Goal: Transaction & Acquisition: Book appointment/travel/reservation

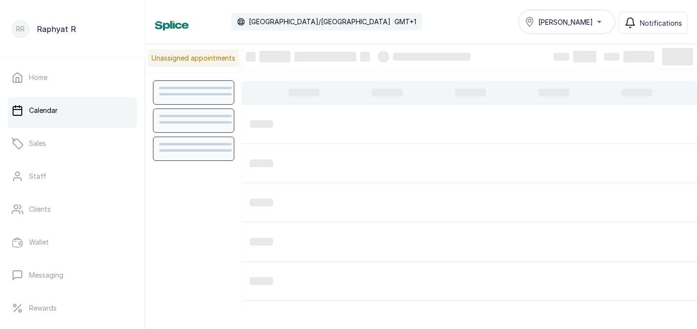
scroll to position [326, 0]
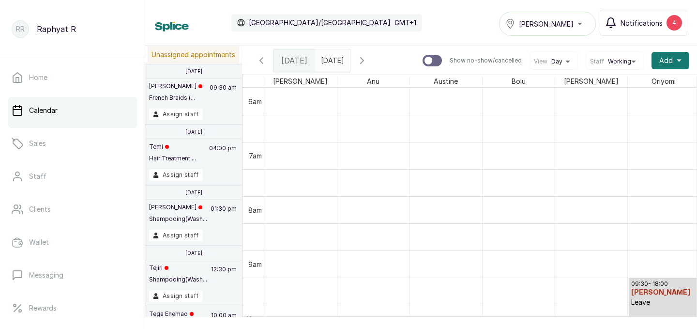
click at [657, 20] on span "Notifications" at bounding box center [642, 23] width 42 height 10
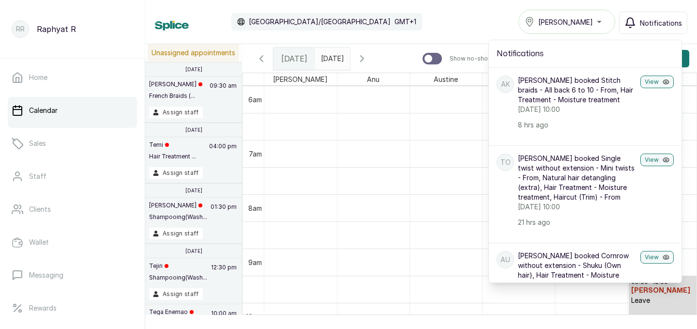
click at [491, 24] on div "Calendar Africa/Lagos GMT+1 Tasala Lekki Notifications Notifications AK Abi Kas…" at bounding box center [421, 22] width 533 height 24
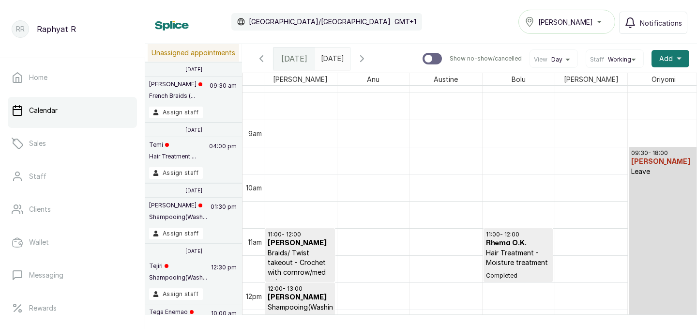
scroll to position [0, 0]
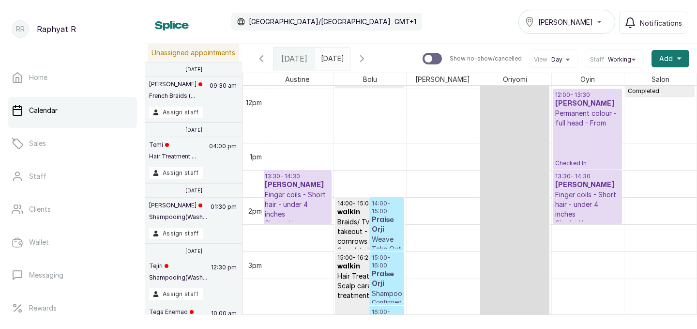
click at [602, 23] on div "Tasala Lekki" at bounding box center [567, 22] width 84 height 12
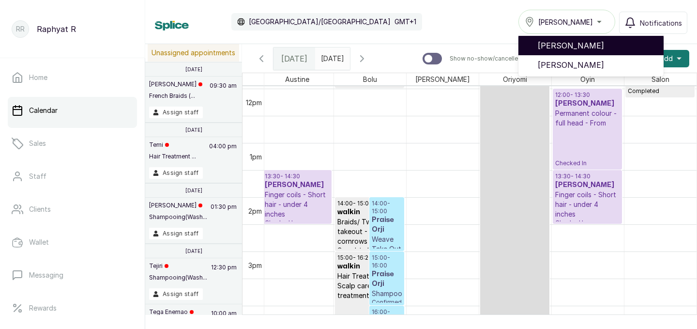
click at [599, 44] on span "[PERSON_NAME]" at bounding box center [597, 46] width 118 height 12
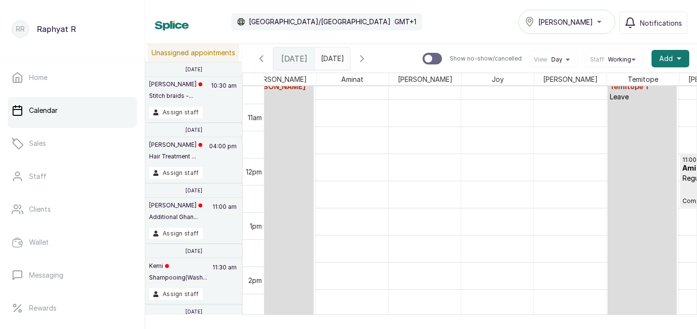
scroll to position [529, 0]
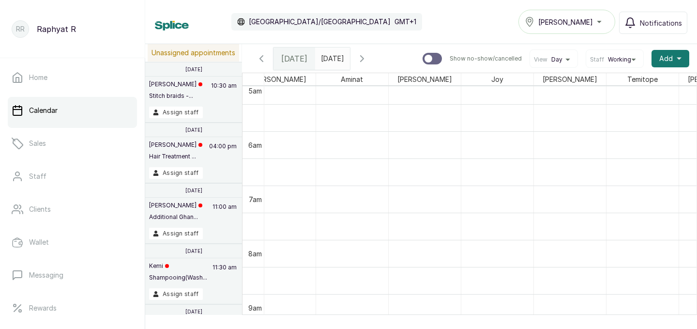
click at [368, 55] on icon "button" at bounding box center [362, 59] width 12 height 12
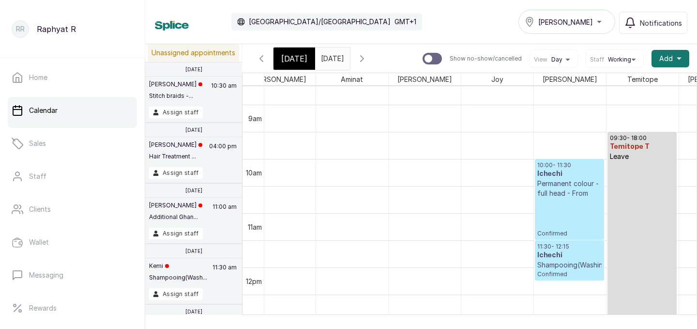
scroll to position [509, 0]
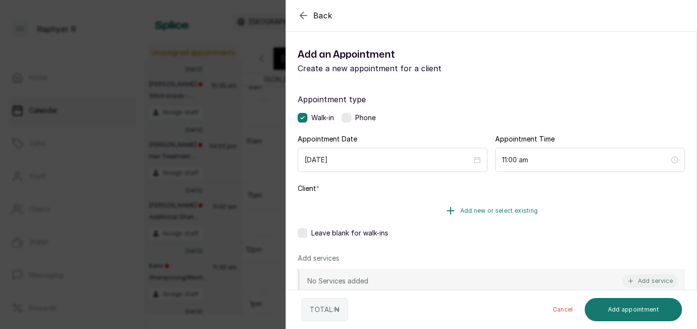
click at [515, 211] on span "Add new or select existing" at bounding box center [500, 211] width 78 height 8
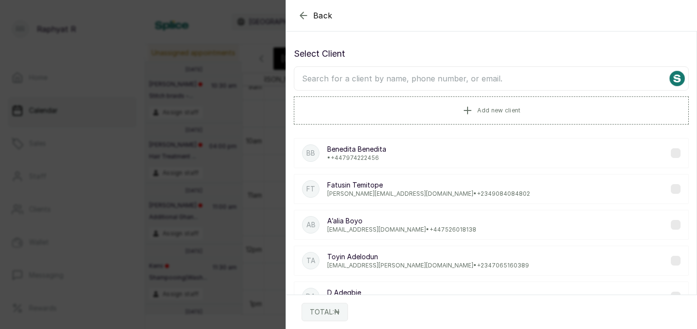
click at [316, 77] on input "text" at bounding box center [491, 78] width 395 height 24
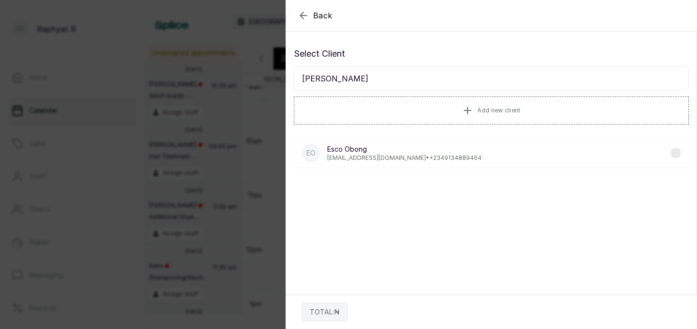
type input "[PERSON_NAME]"
click at [358, 150] on p "[PERSON_NAME]" at bounding box center [404, 149] width 154 height 10
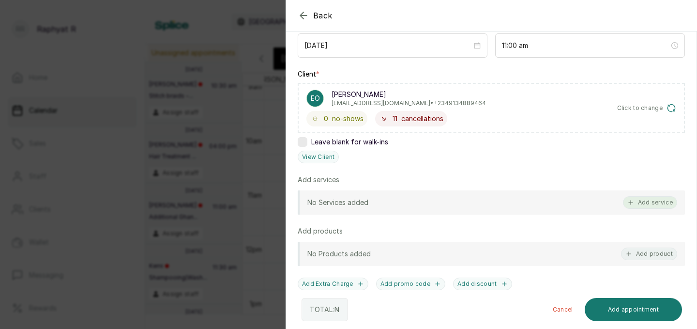
click at [651, 198] on button "Add service" at bounding box center [650, 202] width 54 height 13
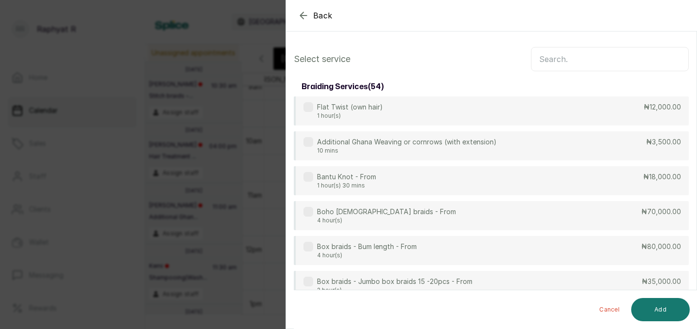
click at [544, 62] on input "text" at bounding box center [610, 59] width 158 height 24
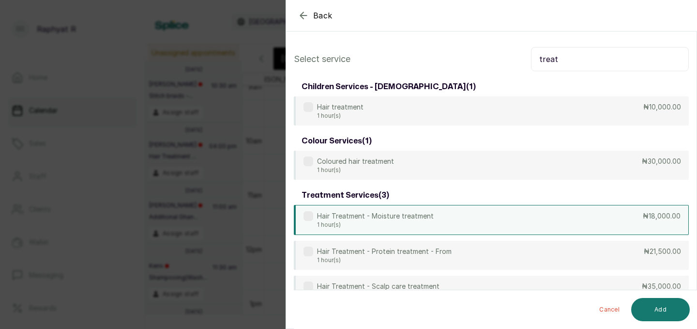
click at [606, 219] on div "Hair Treatment - Moisture treatment 1 hour(s) ₦18,000.00" at bounding box center [491, 220] width 395 height 30
click at [558, 61] on input "treat" at bounding box center [610, 59] width 158 height 24
type input "t"
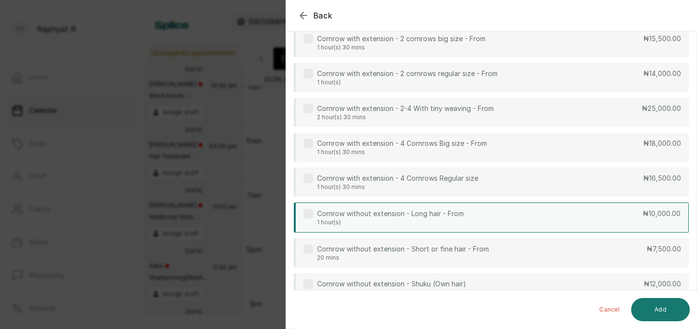
type input "corn"
click at [618, 218] on div "Cornrow without extension - Long hair - From 1 hour(s) ₦10,000.00" at bounding box center [491, 217] width 395 height 30
click at [662, 302] on button "Add" at bounding box center [660, 309] width 59 height 23
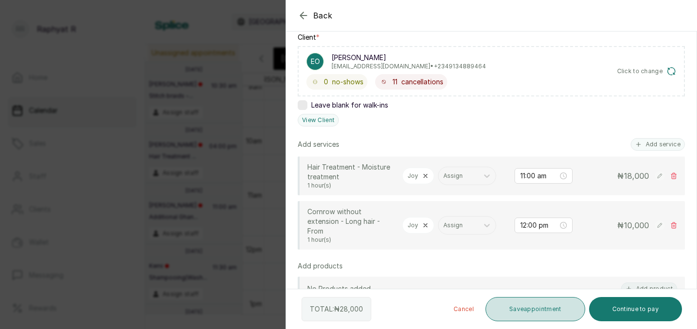
click at [535, 306] on button "Save appointment" at bounding box center [536, 309] width 100 height 24
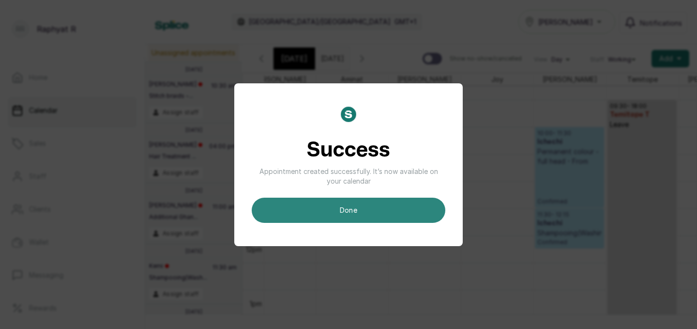
click at [388, 209] on button "done" at bounding box center [349, 210] width 194 height 25
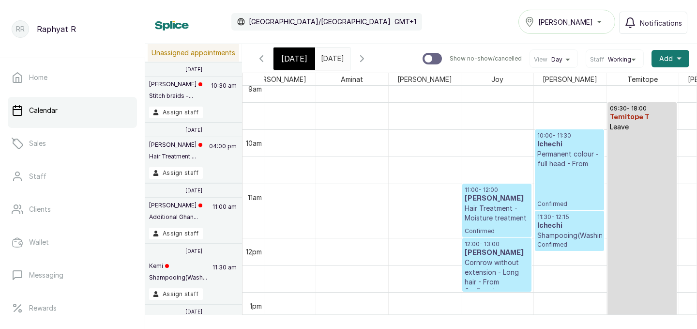
scroll to position [519, 0]
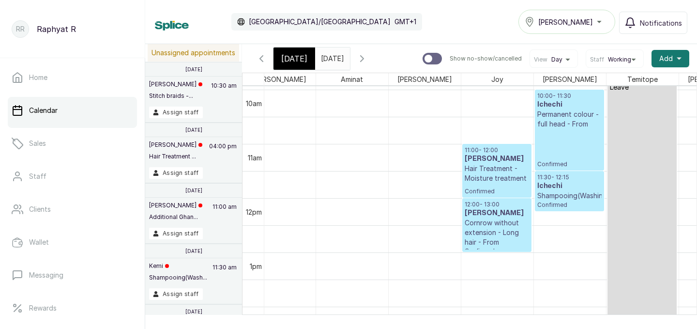
click at [298, 53] on span "[DATE]" at bounding box center [294, 59] width 26 height 12
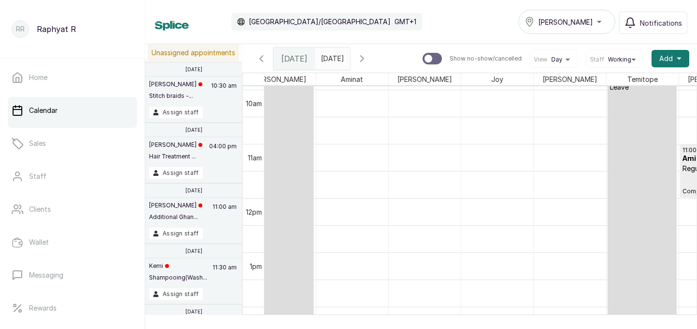
scroll to position [326, 0]
